Goal: Transaction & Acquisition: Purchase product/service

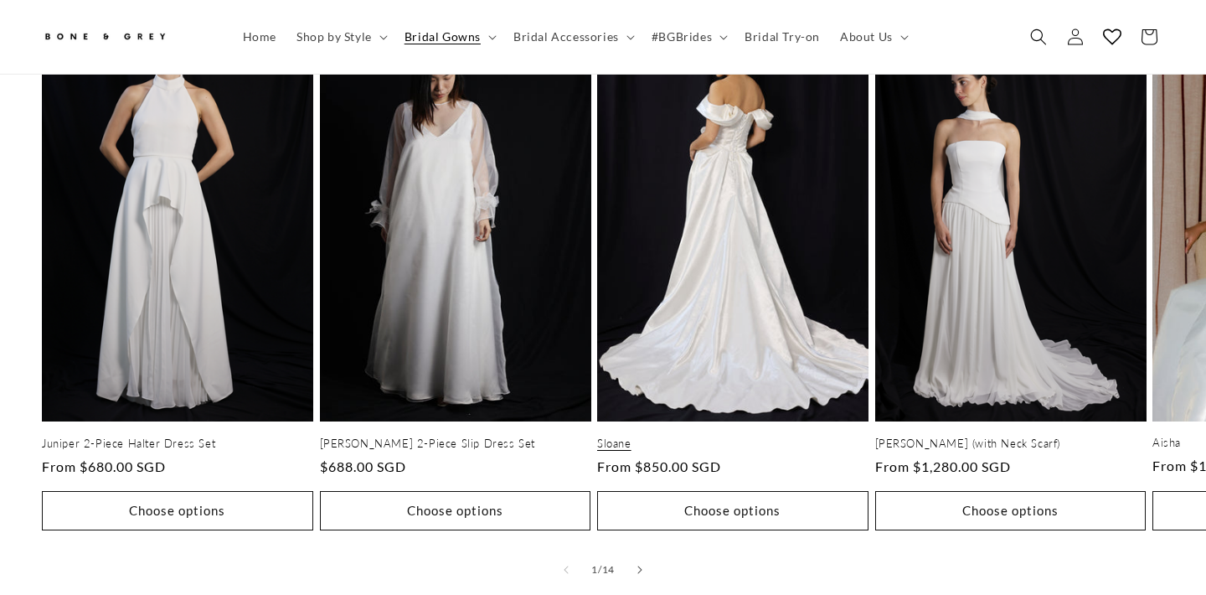
click at [634, 450] on link "Sloane" at bounding box center [732, 443] width 271 height 14
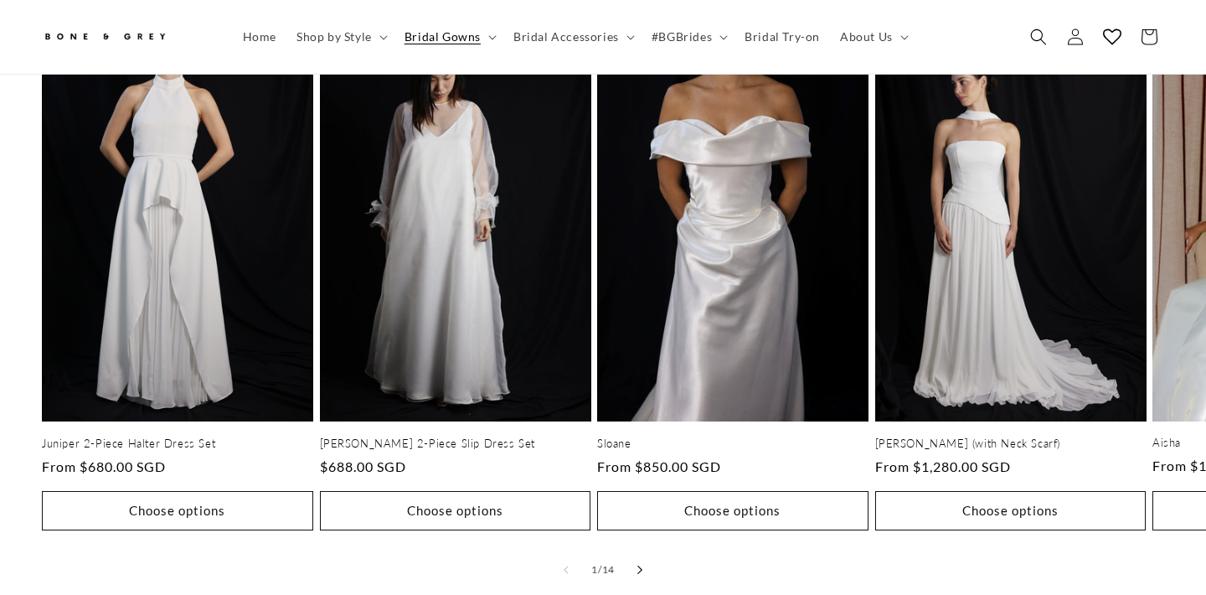
click at [641, 564] on icon "Slide right" at bounding box center [640, 568] width 6 height 9
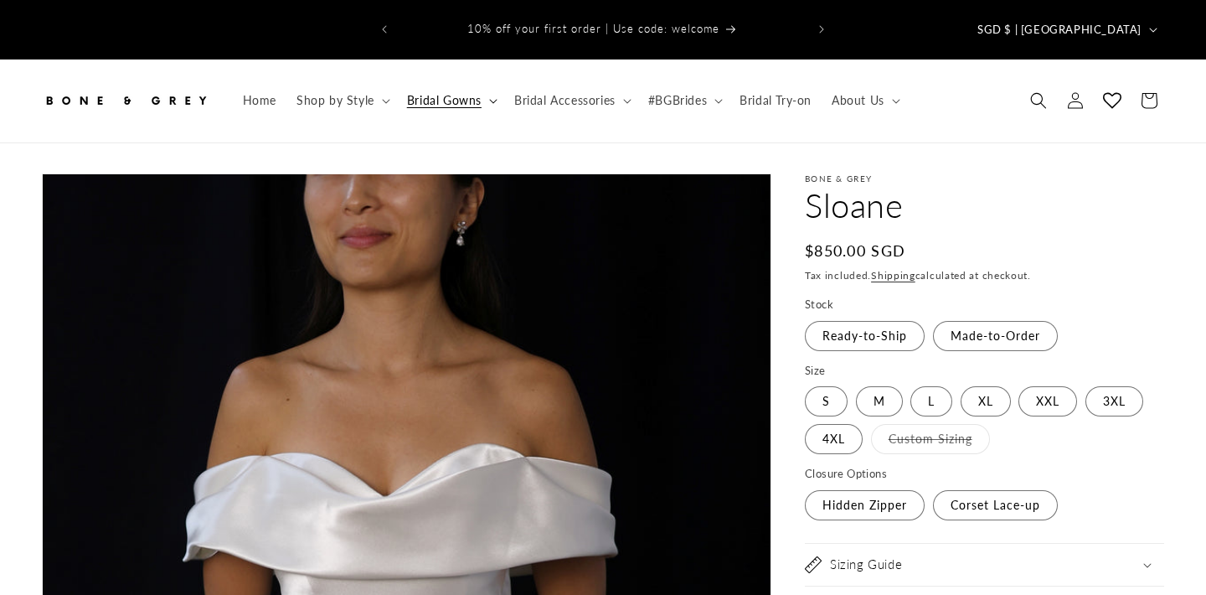
click at [489, 99] on icon at bounding box center [493, 101] width 8 height 5
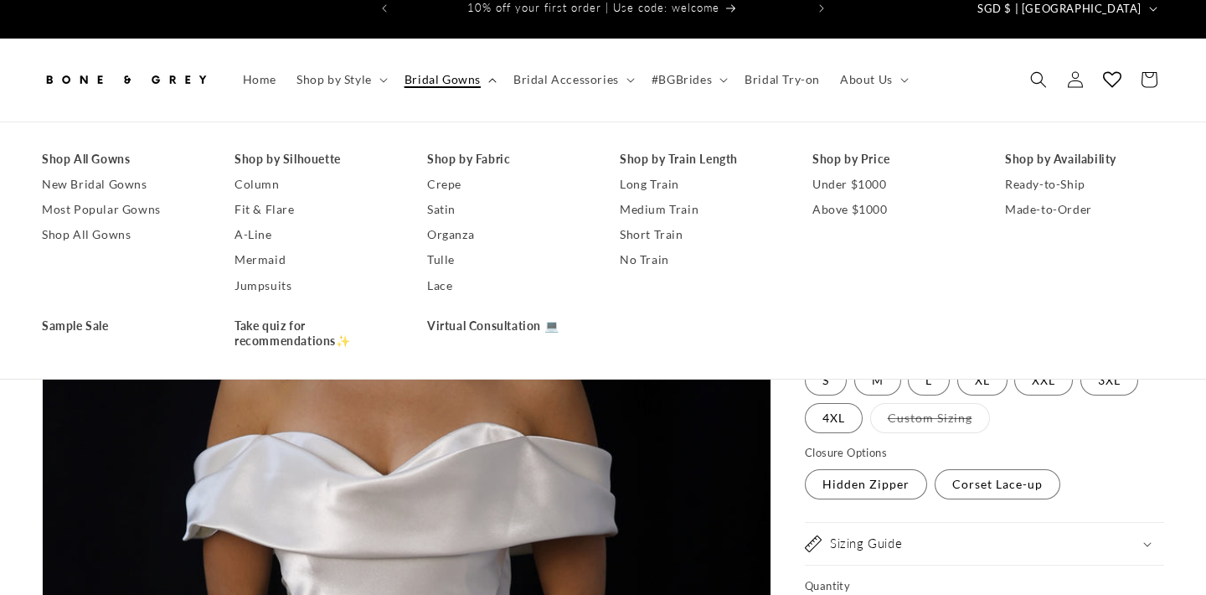
scroll to position [21, 0]
click at [276, 222] on link "A-Line" at bounding box center [313, 234] width 159 height 25
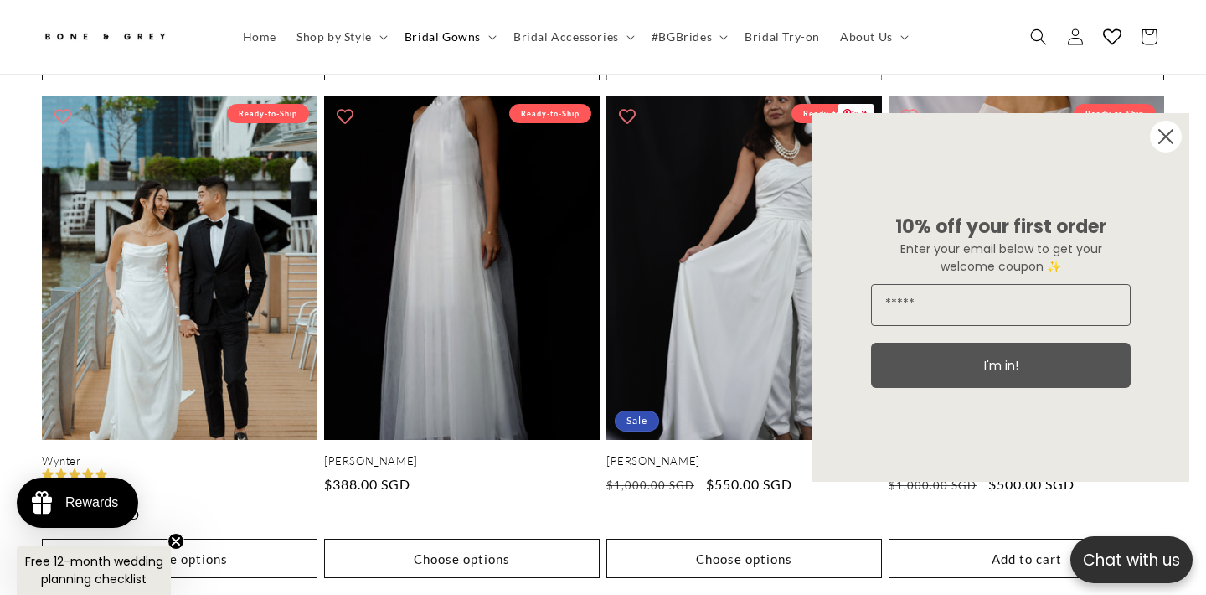
scroll to position [0, 814]
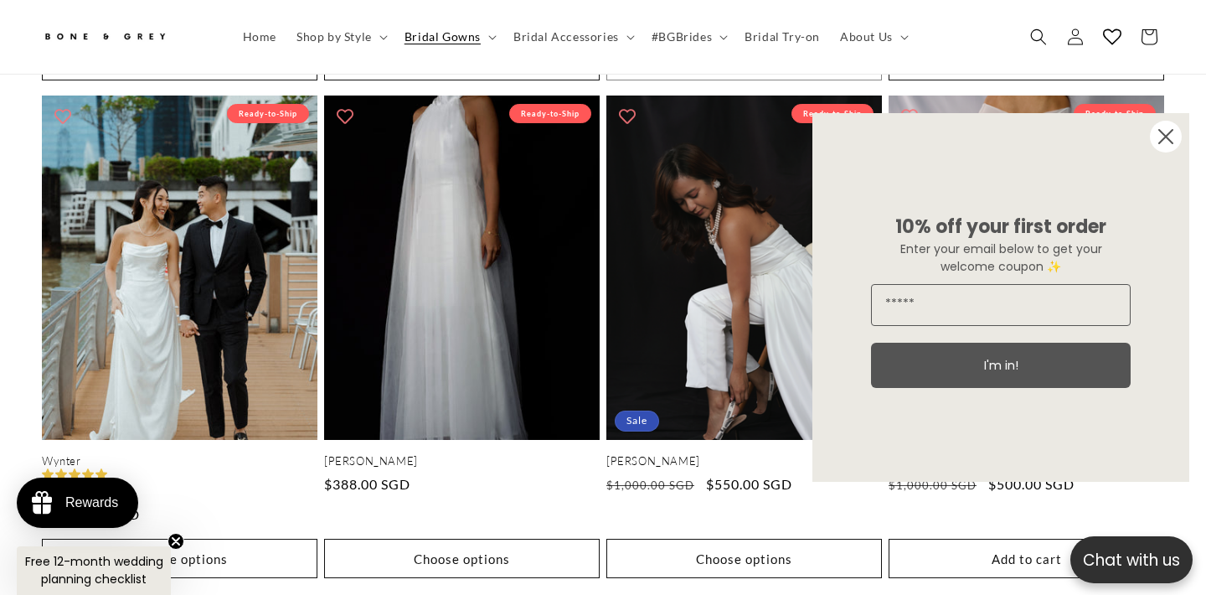
click at [1166, 136] on icon "Close dialog" at bounding box center [1165, 136] width 33 height 33
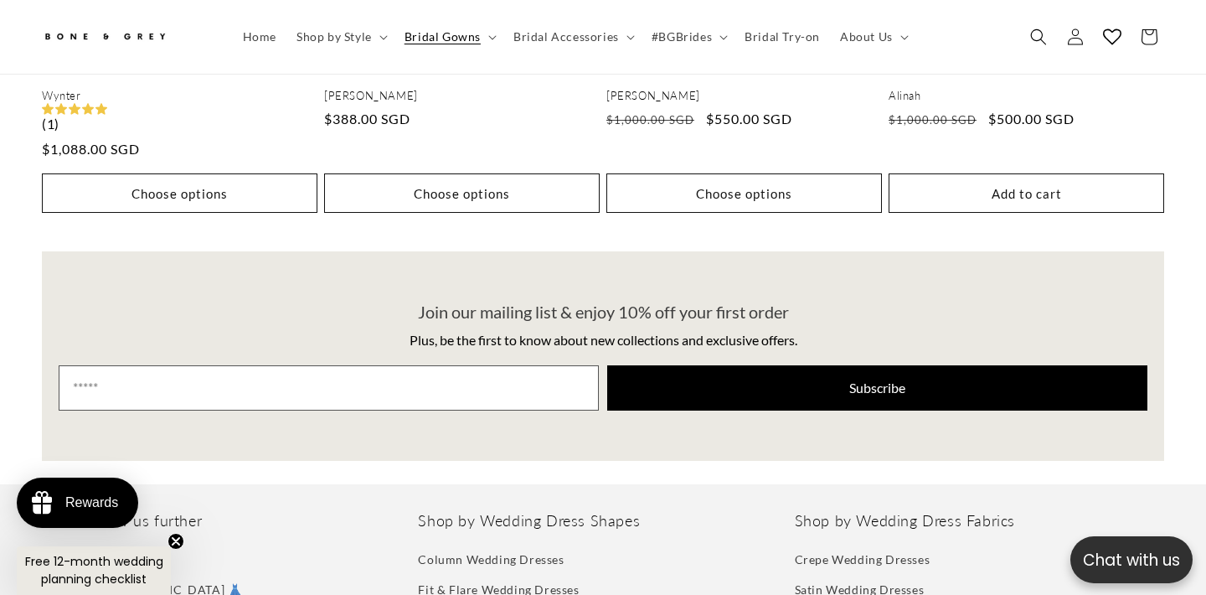
scroll to position [0, 0]
